Goal: Information Seeking & Learning: Learn about a topic

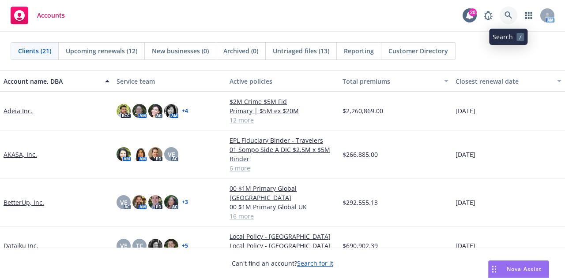
click at [508, 19] on link at bounding box center [509, 16] width 18 height 18
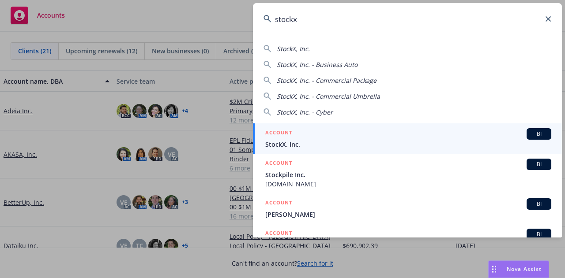
type input "stockx"
click at [378, 139] on div "ACCOUNT BI" at bounding box center [408, 133] width 286 height 11
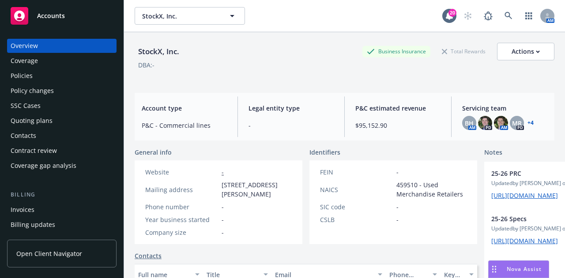
click at [282, 44] on div "StockX, Inc. Business Insurance Total Rewards Actions" at bounding box center [345, 52] width 420 height 18
click at [94, 72] on div "Policies" at bounding box center [62, 76] width 102 height 14
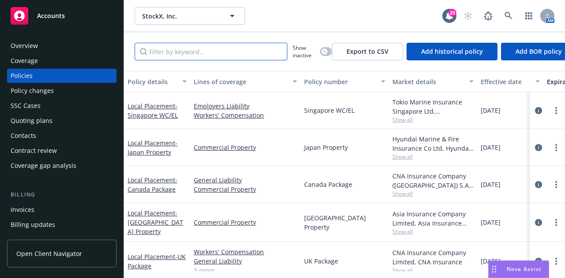
click at [282, 49] on input "Filter by keyword..." at bounding box center [211, 52] width 153 height 18
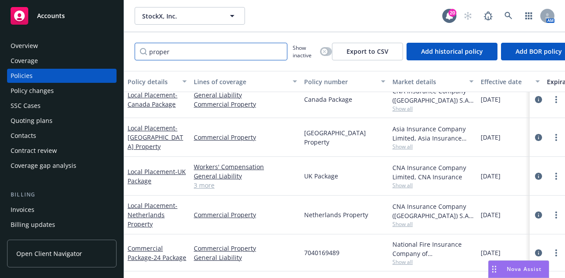
scroll to position [54, 0]
type input "proper"
click at [535, 250] on icon "circleInformation" at bounding box center [538, 253] width 7 height 7
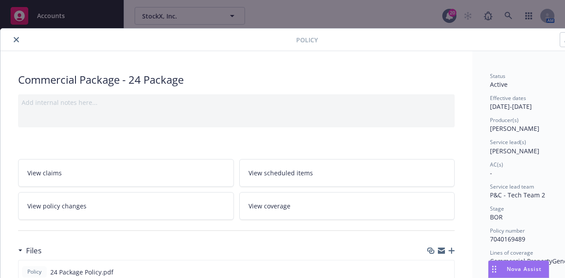
click at [18, 39] on button "close" at bounding box center [16, 39] width 11 height 11
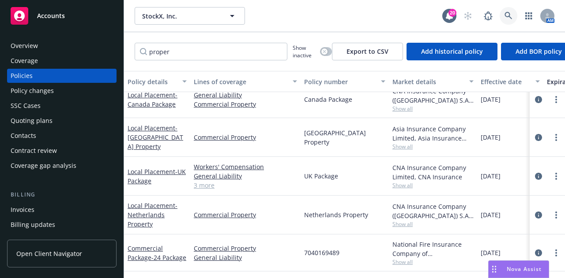
click at [511, 17] on icon at bounding box center [508, 16] width 8 height 8
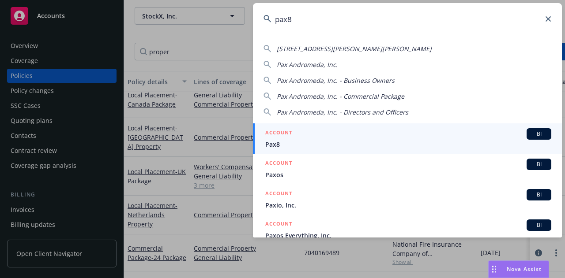
type input "pax8"
click at [488, 136] on div "ACCOUNT BI" at bounding box center [408, 133] width 286 height 11
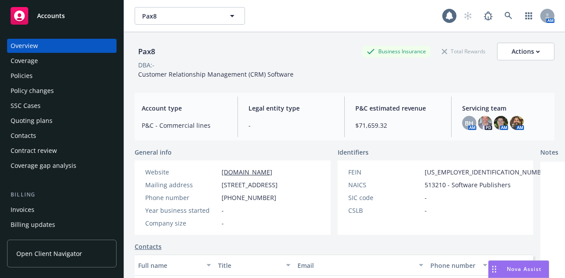
click at [90, 72] on div "Policies" at bounding box center [62, 76] width 102 height 14
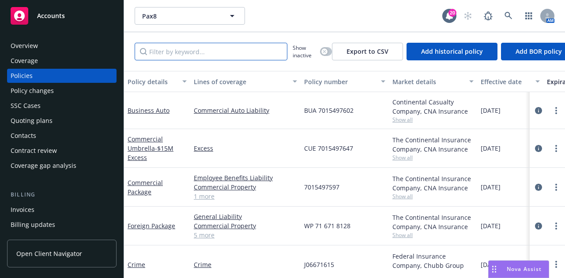
click at [279, 52] on input "Filter by keyword..." at bounding box center [211, 52] width 153 height 18
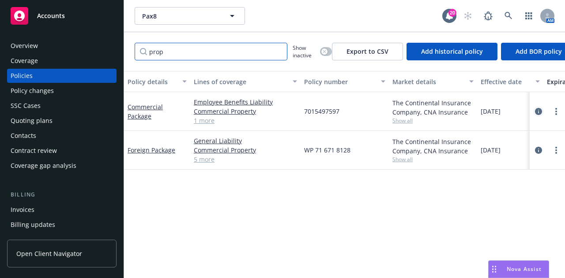
type input "prop"
click at [538, 109] on icon "circleInformation" at bounding box center [538, 111] width 7 height 7
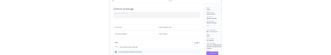
scroll to position [35, 0]
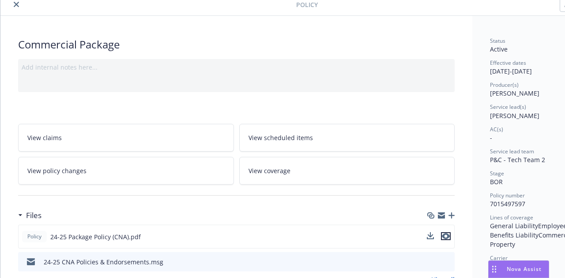
click at [447, 234] on icon "preview file" at bounding box center [446, 236] width 8 height 6
click at [518, 269] on span "Nova Assist" at bounding box center [524, 270] width 35 height 8
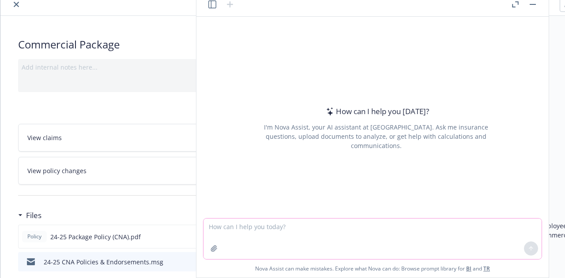
click at [419, 231] on textarea at bounding box center [372, 239] width 338 height 41
click at [536, 5] on button "button" at bounding box center [532, 4] width 11 height 11
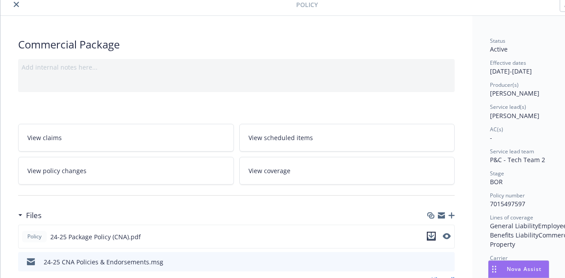
click at [432, 235] on icon "download file" at bounding box center [432, 235] width 6 height 5
click at [514, 270] on span "Nova Assist" at bounding box center [524, 270] width 35 height 8
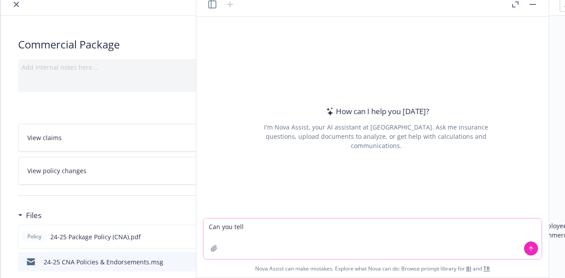
click at [299, 225] on textarea "Can you tell" at bounding box center [372, 239] width 338 height 41
type textarea "Can you tell me the territory for property coverage in the attached policy?"
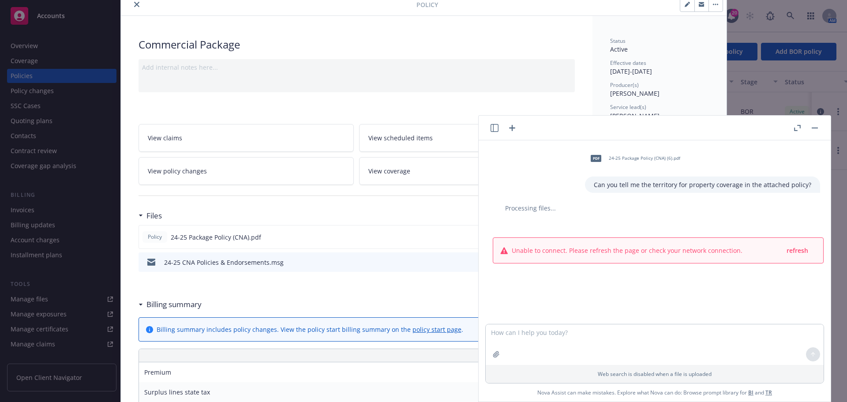
click at [564, 128] on button "button" at bounding box center [815, 128] width 11 height 11
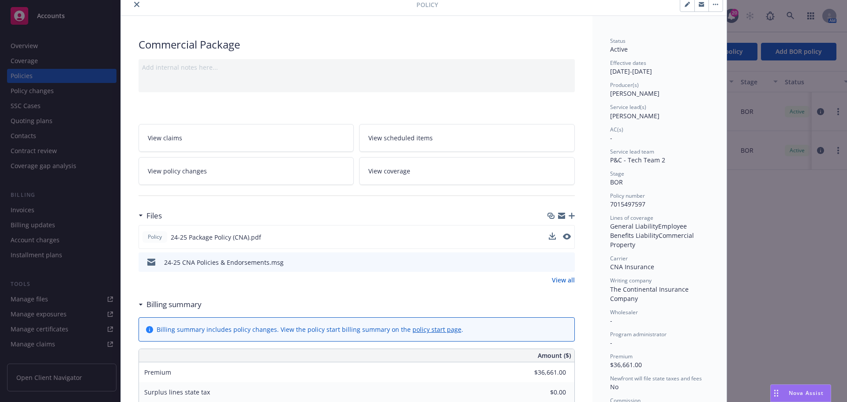
scroll to position [0, 0]
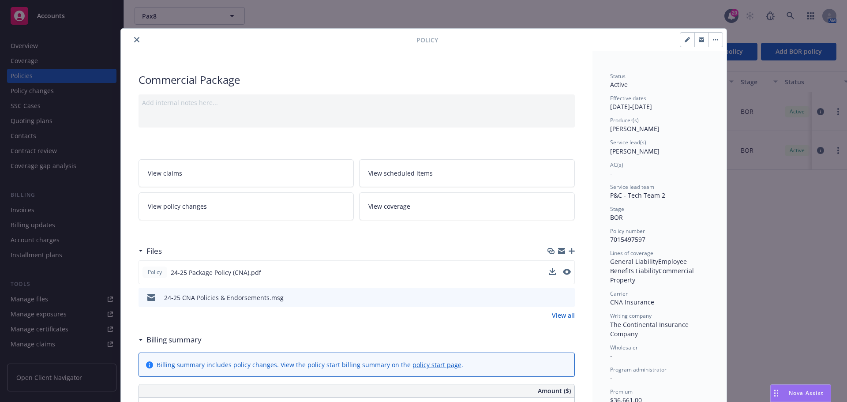
click at [134, 37] on button "close" at bounding box center [137, 39] width 11 height 11
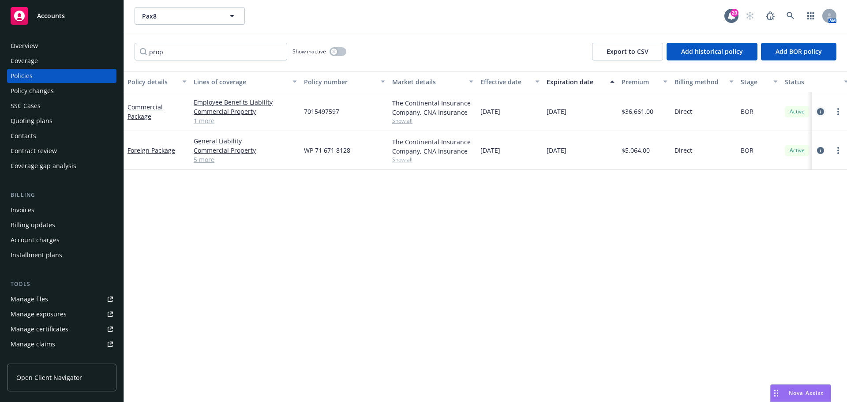
click at [564, 113] on icon "circleInformation" at bounding box center [820, 111] width 7 height 7
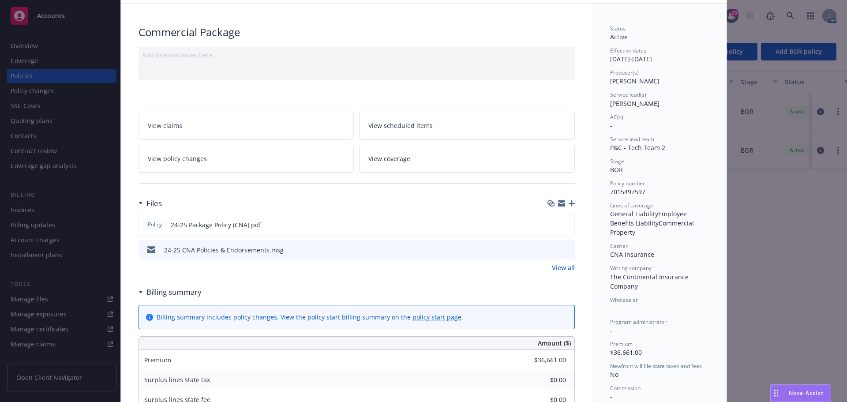
scroll to position [48, 0]
click at [564, 222] on icon "preview file" at bounding box center [566, 224] width 8 height 6
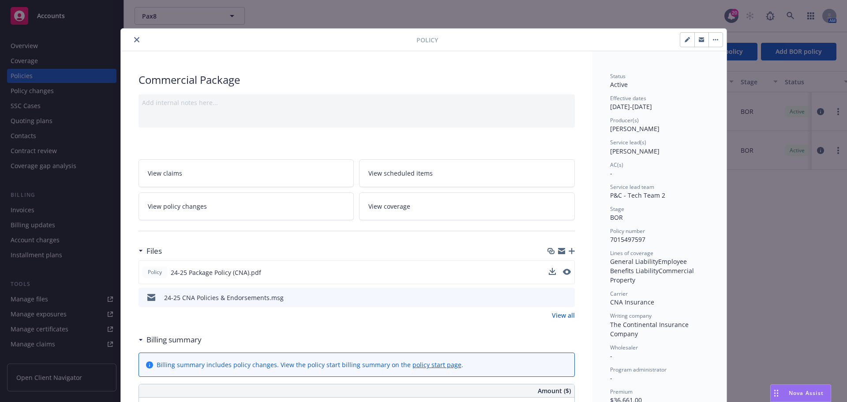
click at [139, 34] on div "Policy" at bounding box center [424, 40] width 606 height 23
click at [134, 36] on button "close" at bounding box center [137, 39] width 11 height 11
click at [135, 38] on div "prop Show inactive Export to CSV Add historical policy Add BOR policy" at bounding box center [485, 51] width 723 height 39
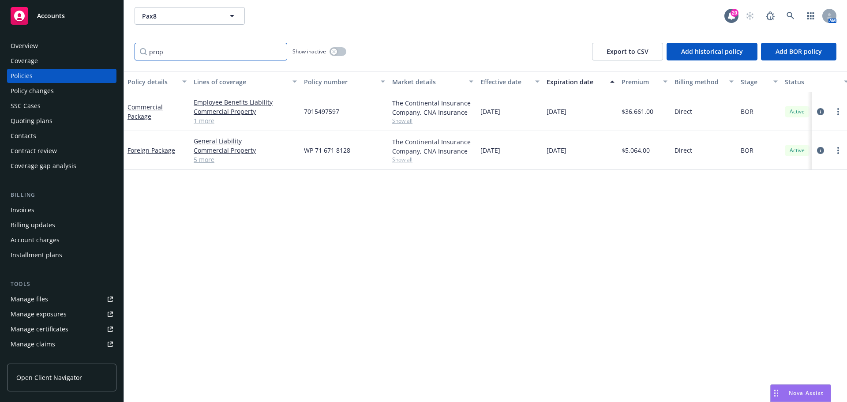
drag, startPoint x: 207, startPoint y: 53, endPoint x: -31, endPoint y: 45, distance: 238.5
click at [0, 45] on html "Accounts Overview Coverage Policies Policy changes SSC Cases Quoting plans Cont…" at bounding box center [423, 201] width 847 height 402
type input "auto"
click at [564, 113] on icon "circleInformation" at bounding box center [820, 110] width 7 height 7
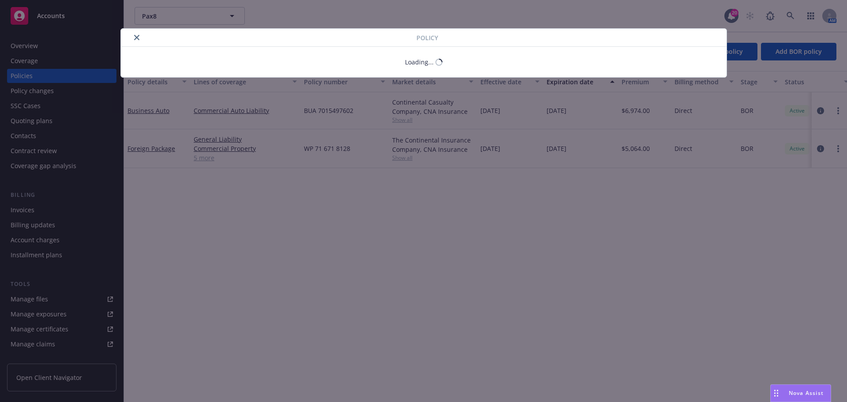
click at [564, 147] on body "Accounts Overview Coverage Policies Policy changes SSC Cases Quoting plans Cont…" at bounding box center [423, 201] width 847 height 402
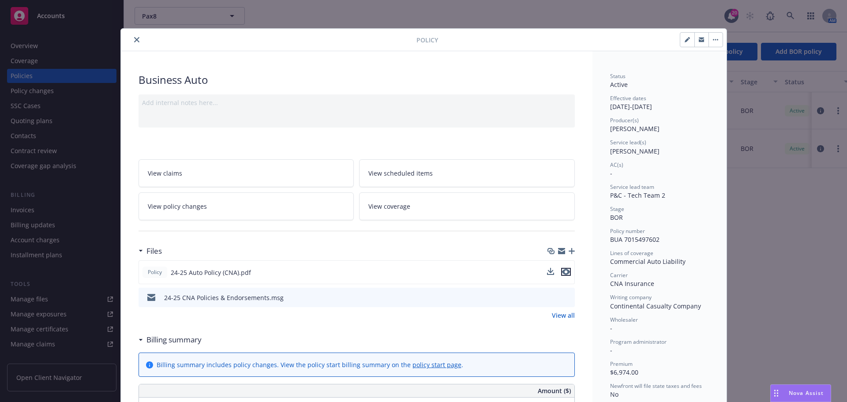
click at [564, 271] on icon "preview file" at bounding box center [566, 272] width 8 height 6
click at [135, 39] on icon "close" at bounding box center [136, 39] width 5 height 5
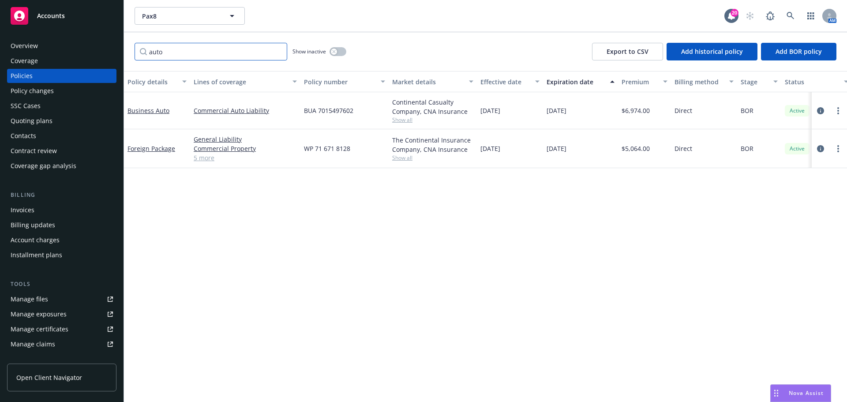
click at [278, 50] on input "auto" at bounding box center [211, 52] width 153 height 18
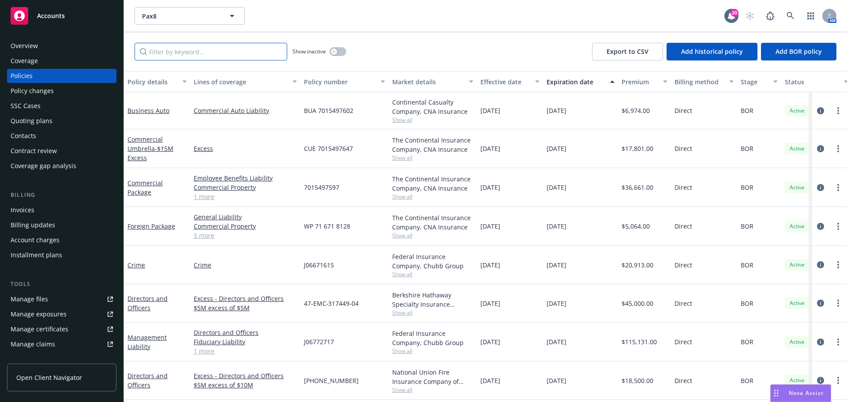
click at [263, 48] on input "Filter by keyword..." at bounding box center [211, 52] width 153 height 18
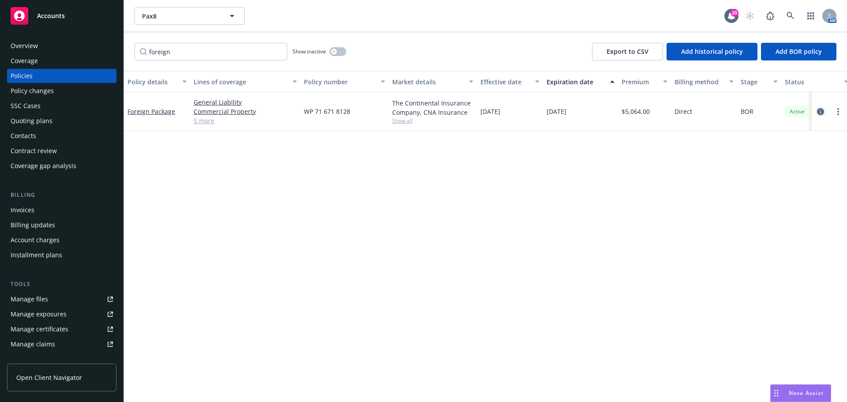
click at [564, 110] on icon "circleInformation" at bounding box center [820, 111] width 7 height 7
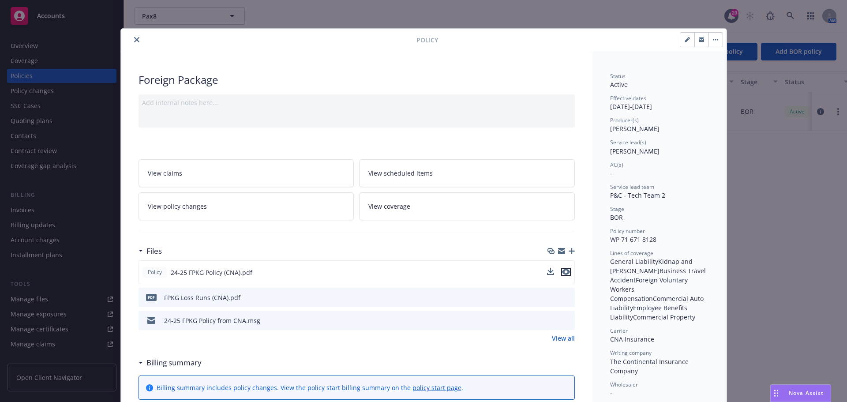
click at [564, 272] on button "preview file" at bounding box center [566, 272] width 10 height 8
click at [135, 37] on button "close" at bounding box center [137, 39] width 11 height 11
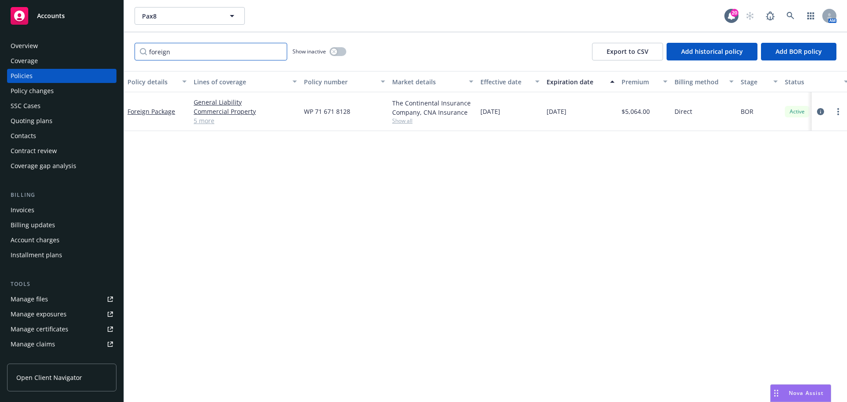
drag, startPoint x: 256, startPoint y: 49, endPoint x: -64, endPoint y: -43, distance: 332.4
click at [0, 0] on html "Accounts Overview Coverage Policies Policy changes SSC Cases Quoting plans Cont…" at bounding box center [423, 201] width 847 height 402
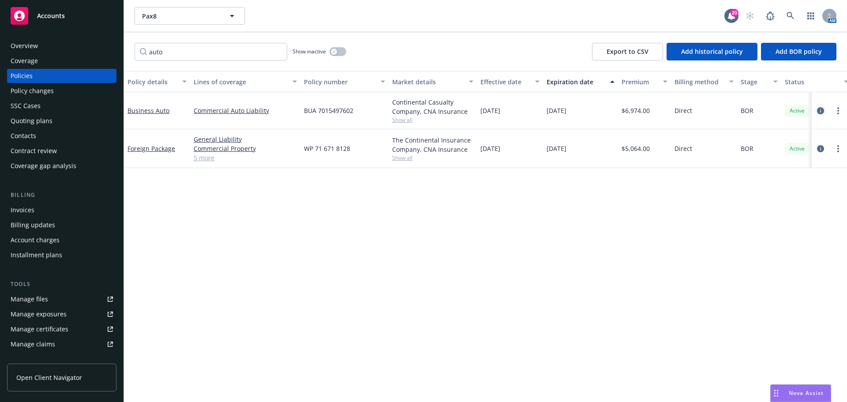
click at [564, 116] on link "circleInformation" at bounding box center [821, 110] width 11 height 11
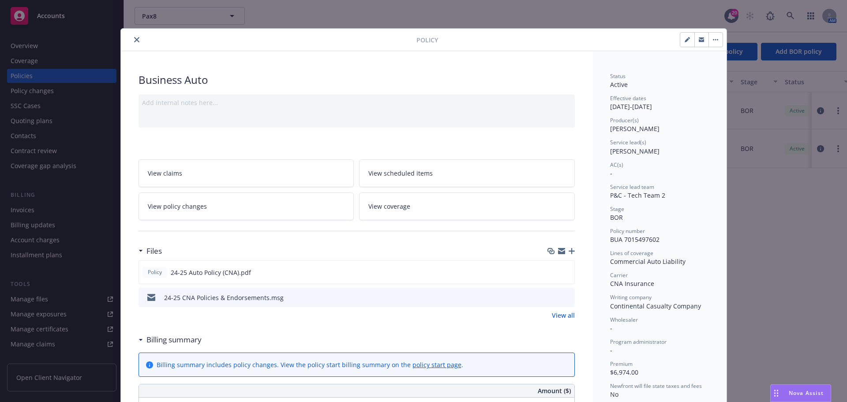
scroll to position [26, 0]
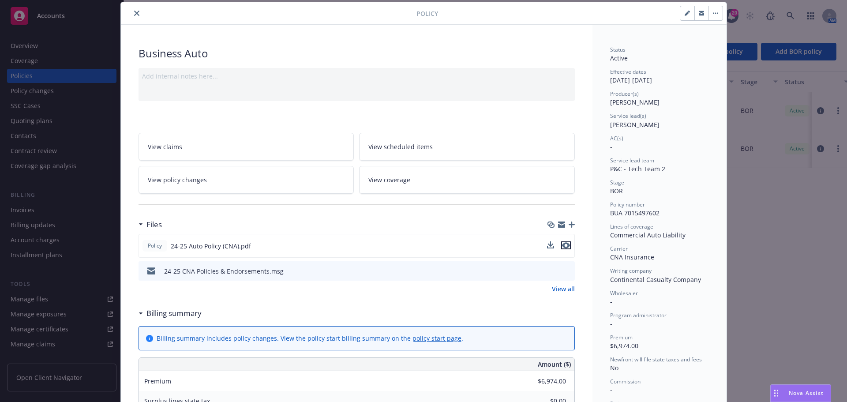
click at [564, 246] on icon "preview file" at bounding box center [566, 245] width 8 height 6
click at [134, 11] on icon "close" at bounding box center [136, 13] width 5 height 5
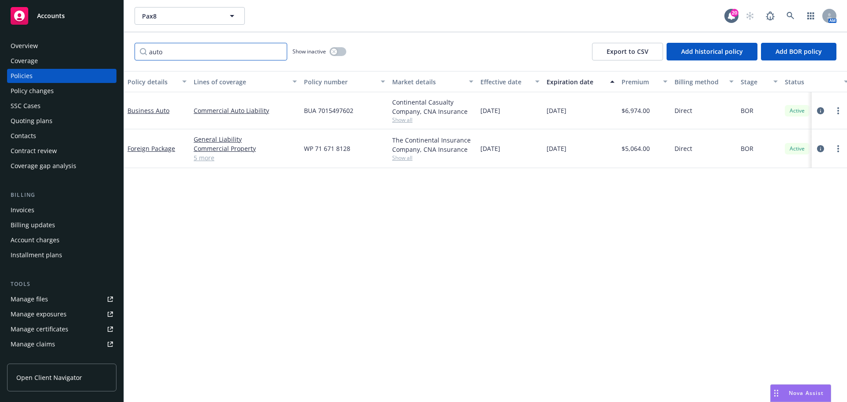
drag, startPoint x: 265, startPoint y: 46, endPoint x: 4, endPoint y: 30, distance: 261.3
click at [4, 30] on div "Accounts Overview Coverage Policies Policy changes SSC Cases Quoting plans Cont…" at bounding box center [423, 201] width 847 height 402
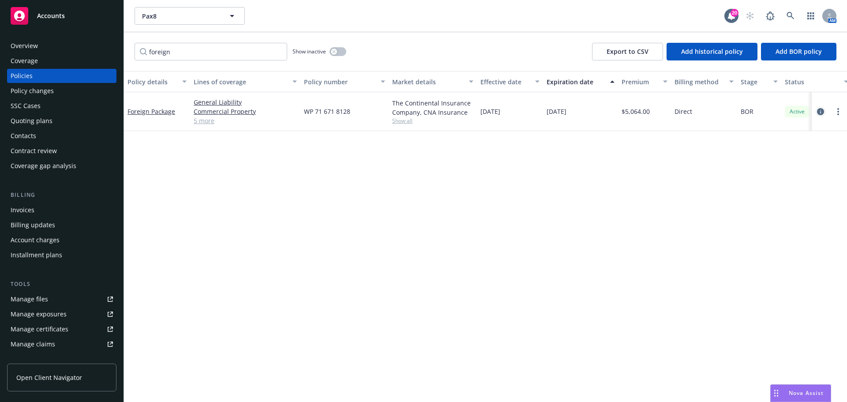
click at [564, 112] on icon "circleInformation" at bounding box center [820, 111] width 7 height 7
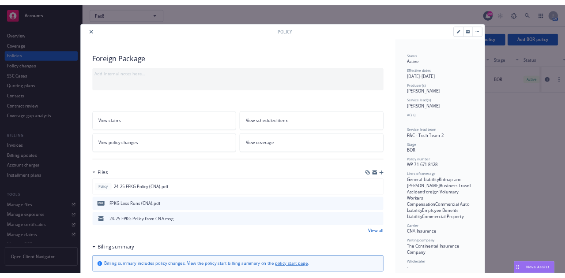
scroll to position [26, 0]
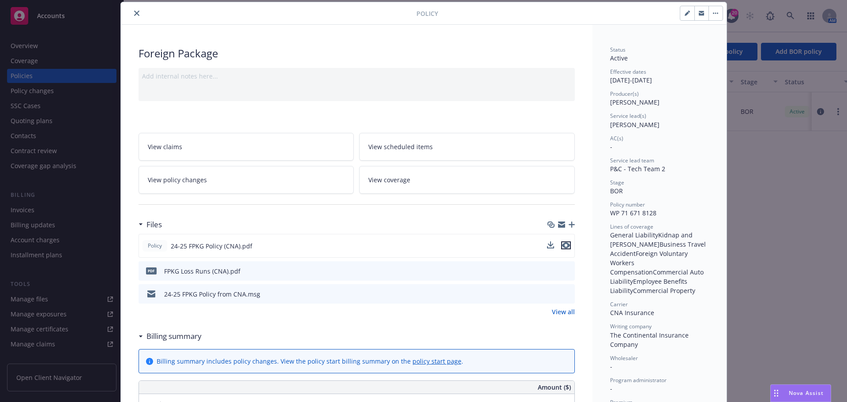
click at [564, 243] on icon "preview file" at bounding box center [566, 245] width 8 height 6
click at [134, 11] on icon "close" at bounding box center [136, 13] width 5 height 5
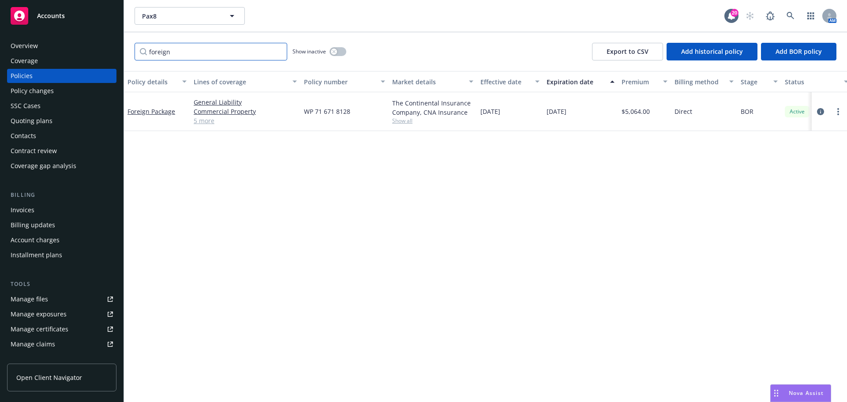
drag, startPoint x: 240, startPoint y: 49, endPoint x: -121, endPoint y: 15, distance: 362.5
click at [0, 15] on html "Accounts Overview Coverage Policies Policy changes SSC Cases Quoting plans Cont…" at bounding box center [423, 201] width 847 height 402
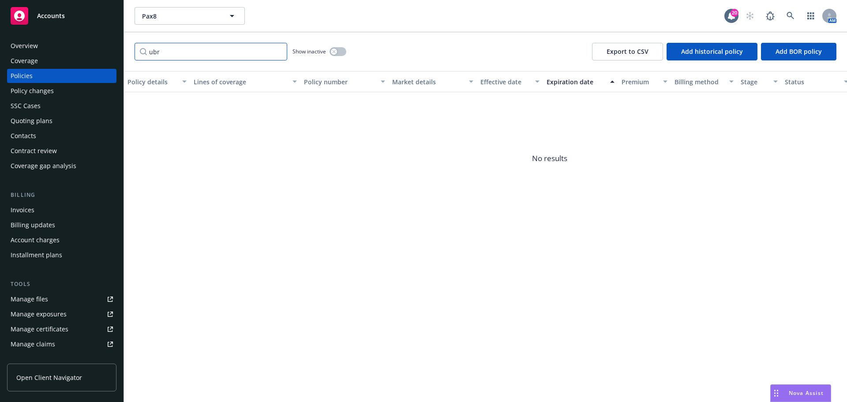
type input "ubr"
click at [278, 52] on input "ubr" at bounding box center [211, 52] width 153 height 18
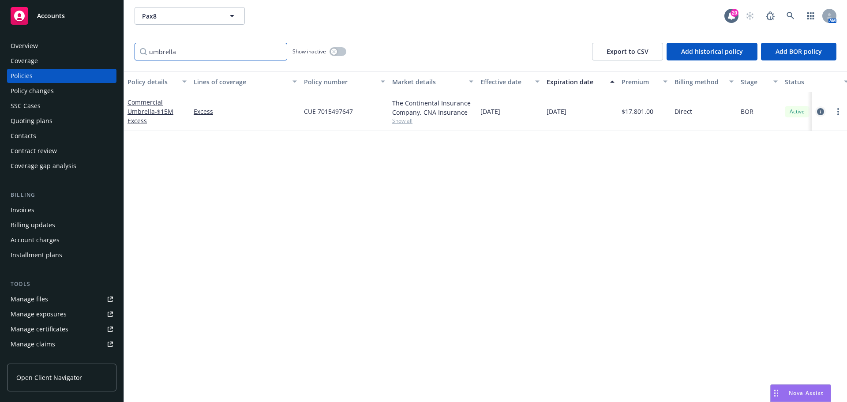
type input "umbrella"
click at [564, 110] on link "circleInformation" at bounding box center [821, 111] width 11 height 11
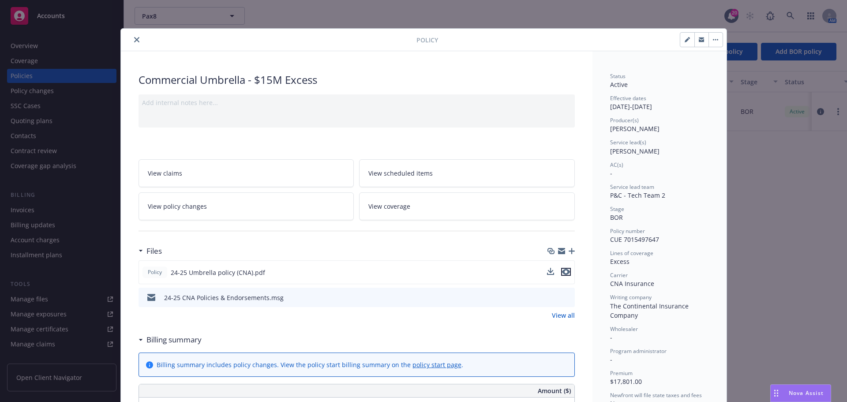
click at [564, 270] on icon "preview file" at bounding box center [566, 272] width 8 height 6
click at [134, 41] on icon "close" at bounding box center [136, 39] width 5 height 5
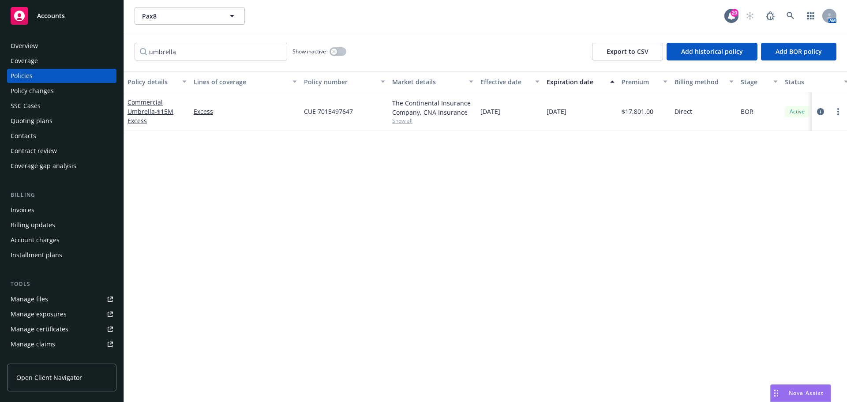
click at [87, 45] on div "Overview" at bounding box center [62, 46] width 102 height 14
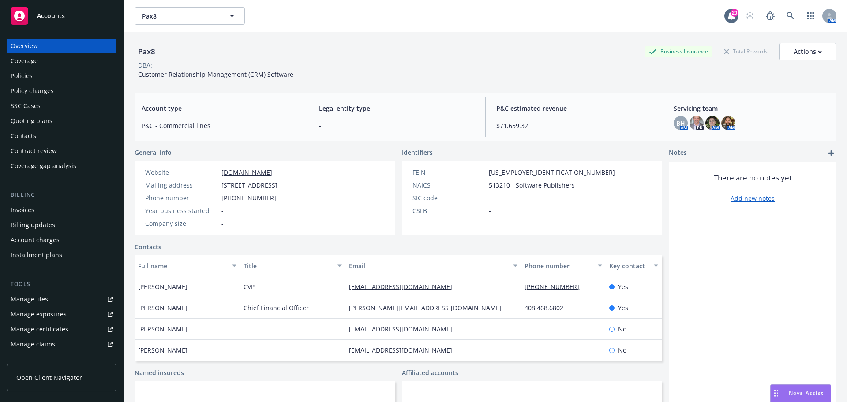
click at [564, 152] on link "add" at bounding box center [831, 153] width 11 height 11
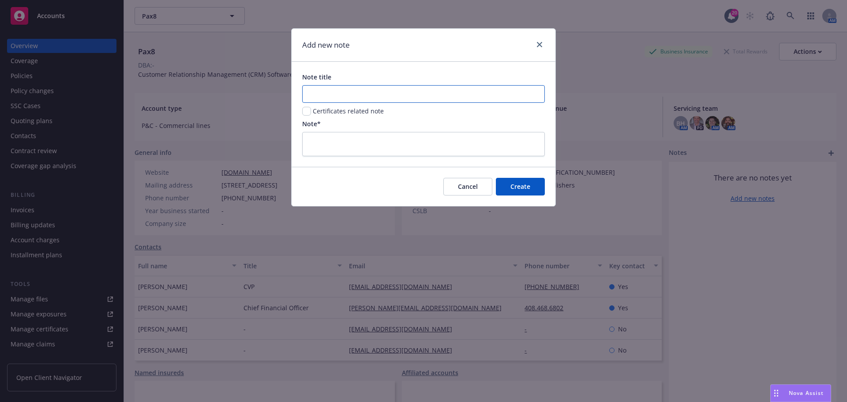
click at [468, 90] on input "Note title" at bounding box center [423, 94] width 243 height 18
type input "25-26 Specs"
click at [484, 140] on textarea at bounding box center [423, 144] width 243 height 24
paste textarea "[URL][DOMAIN_NAME]"
type textarea "[URL][DOMAIN_NAME]"
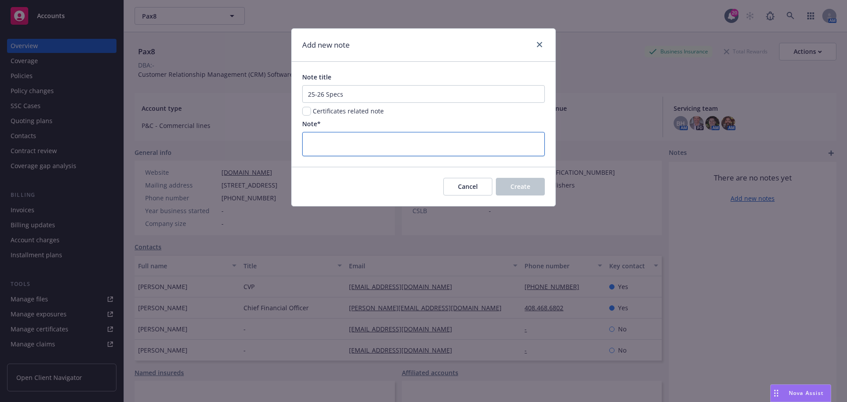
type textarea "x"
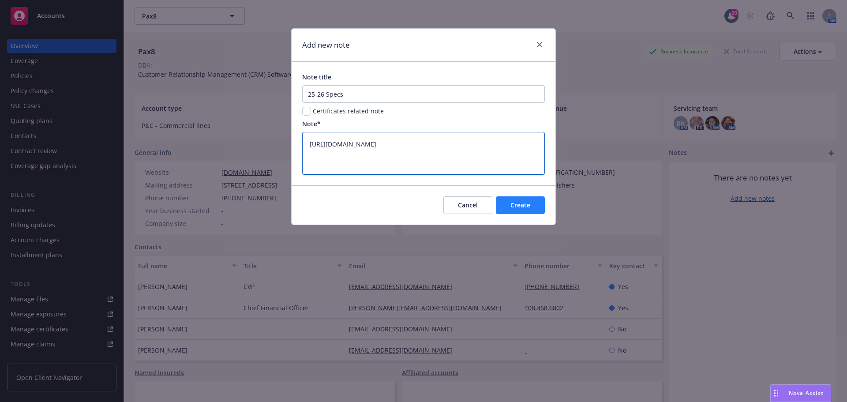
type textarea "[URL][DOMAIN_NAME]"
click at [528, 208] on span "Create" at bounding box center [521, 205] width 20 height 8
type textarea "x"
